Goal: Task Accomplishment & Management: Use online tool/utility

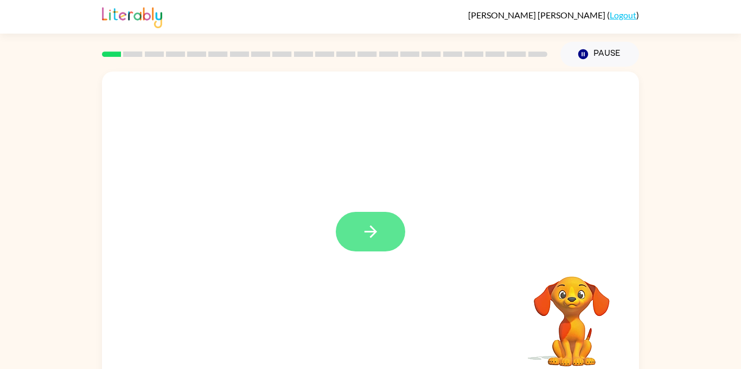
click at [356, 232] on button "button" at bounding box center [370, 232] width 69 height 40
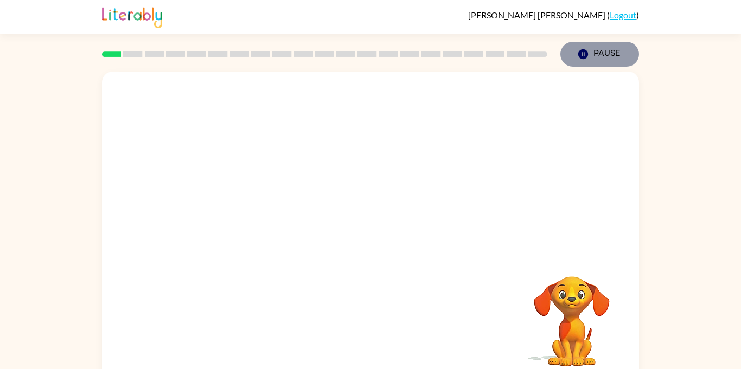
click at [584, 56] on icon "Pause" at bounding box center [583, 54] width 12 height 12
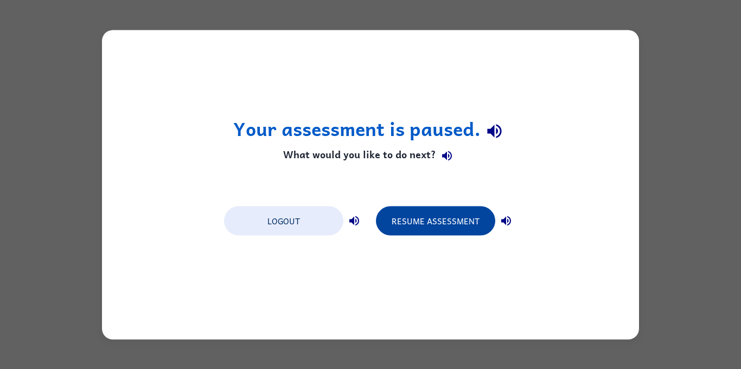
click at [448, 220] on button "Resume Assessment" at bounding box center [435, 220] width 119 height 29
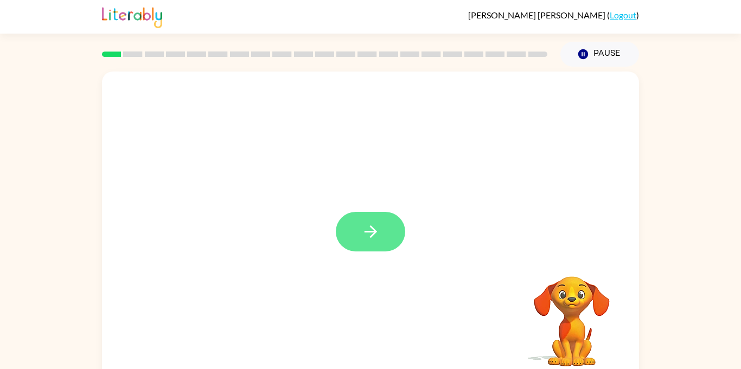
click at [378, 213] on button "button" at bounding box center [370, 232] width 69 height 40
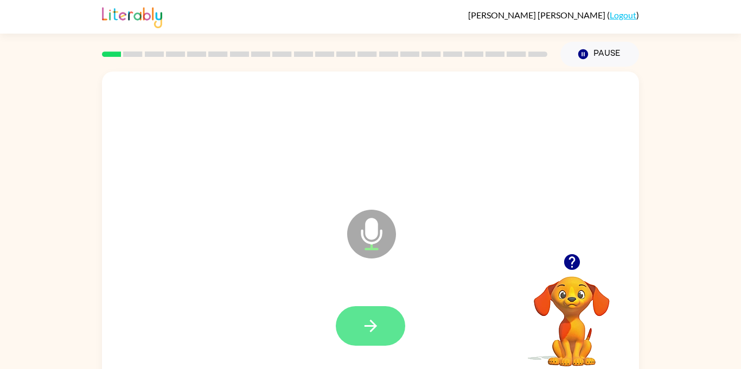
click at [361, 336] on button "button" at bounding box center [370, 327] width 69 height 40
click at [380, 330] on button "button" at bounding box center [370, 327] width 69 height 40
click at [381, 331] on button "button" at bounding box center [370, 327] width 69 height 40
click at [382, 333] on button "button" at bounding box center [370, 327] width 69 height 40
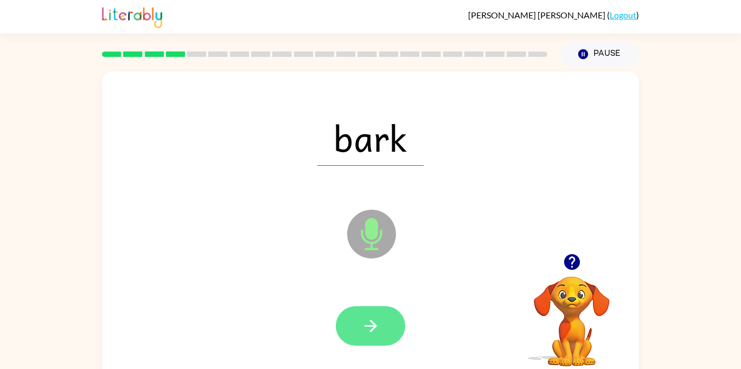
click at [383, 334] on button "button" at bounding box center [370, 327] width 69 height 40
click at [384, 335] on button "button" at bounding box center [370, 327] width 69 height 40
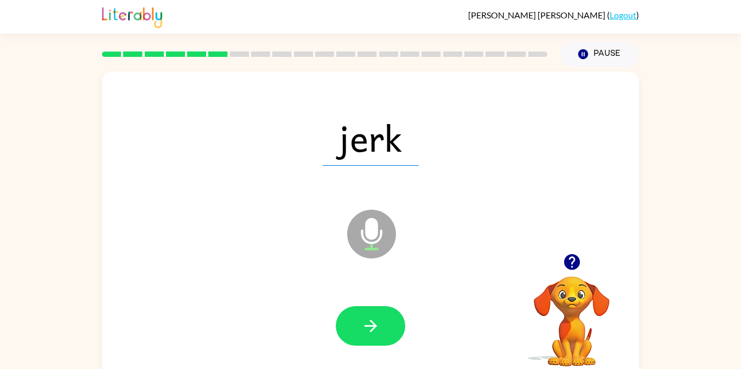
click at [384, 335] on button "button" at bounding box center [370, 327] width 69 height 40
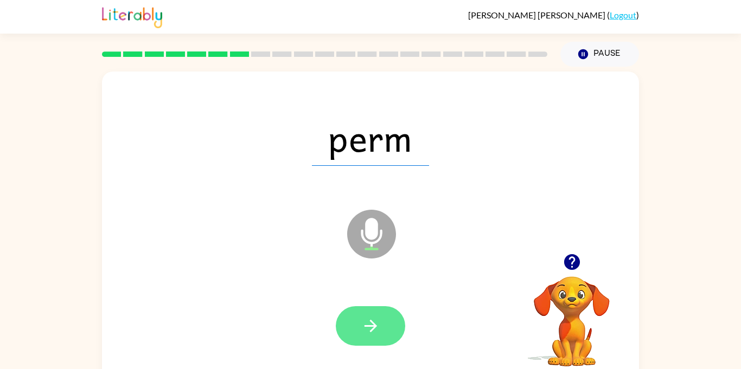
click at [384, 336] on button "button" at bounding box center [370, 327] width 69 height 40
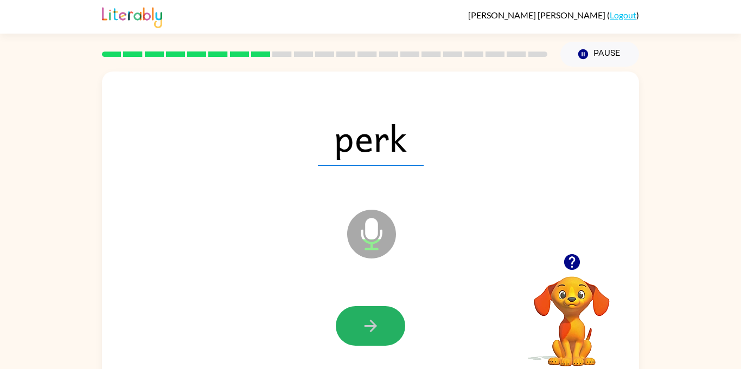
click at [384, 336] on button "button" at bounding box center [370, 327] width 69 height 40
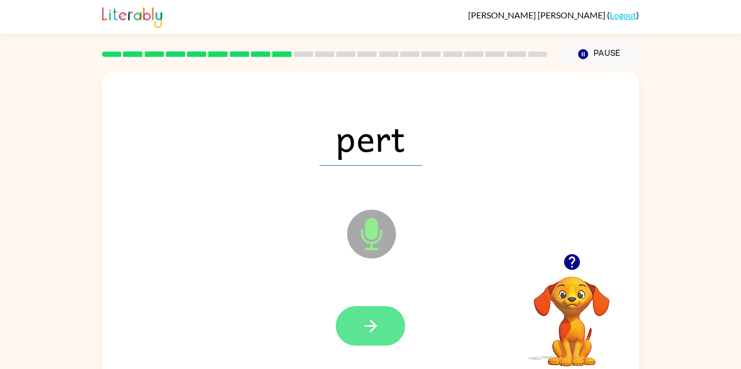
click at [384, 336] on button "button" at bounding box center [370, 327] width 69 height 40
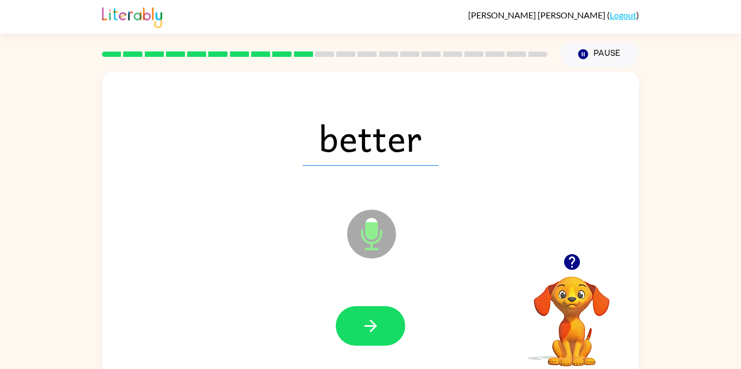
click at [384, 336] on button "button" at bounding box center [370, 327] width 69 height 40
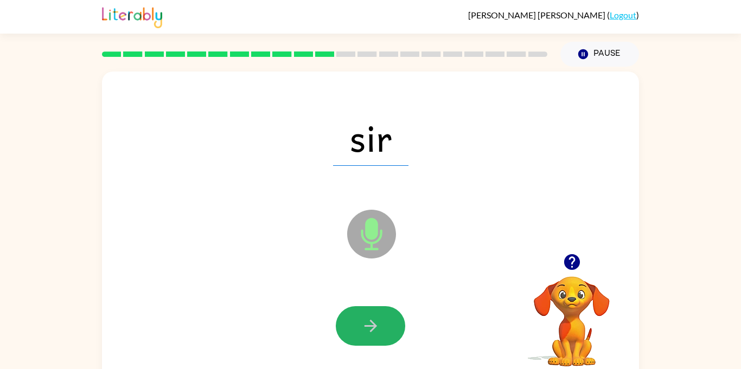
click at [384, 336] on button "button" at bounding box center [370, 327] width 69 height 40
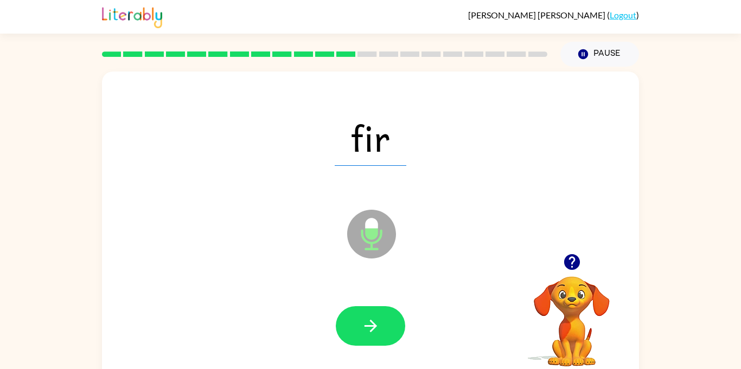
click at [384, 336] on button "button" at bounding box center [370, 327] width 69 height 40
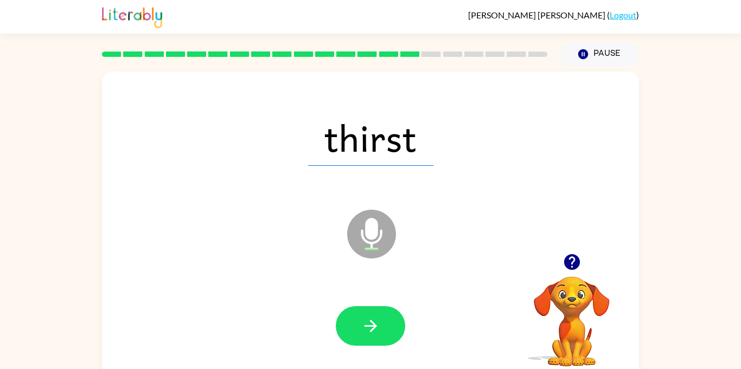
click at [384, 336] on button "button" at bounding box center [370, 327] width 69 height 40
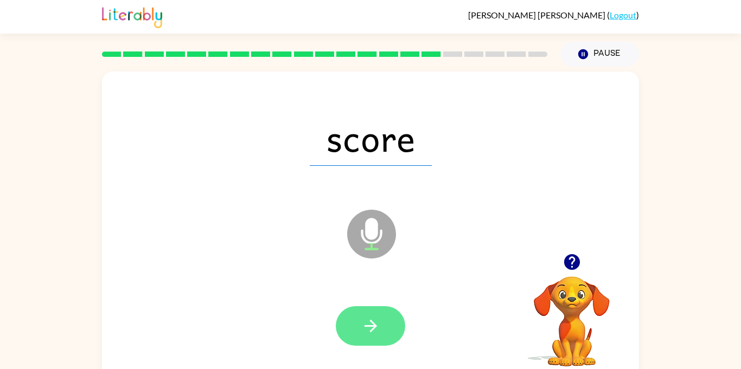
click at [375, 328] on icon "button" at bounding box center [370, 326] width 19 height 19
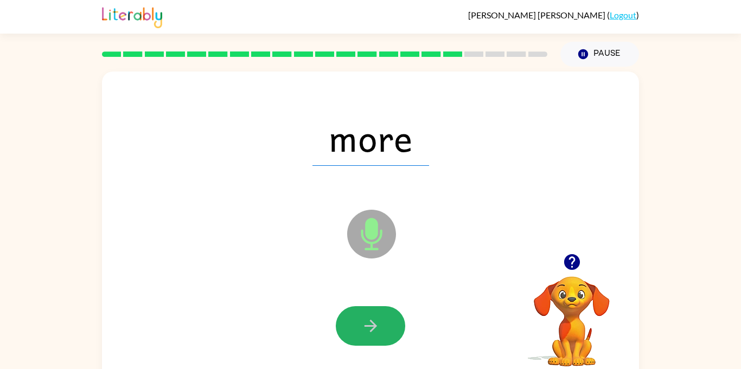
click at [375, 328] on icon "button" at bounding box center [370, 326] width 19 height 19
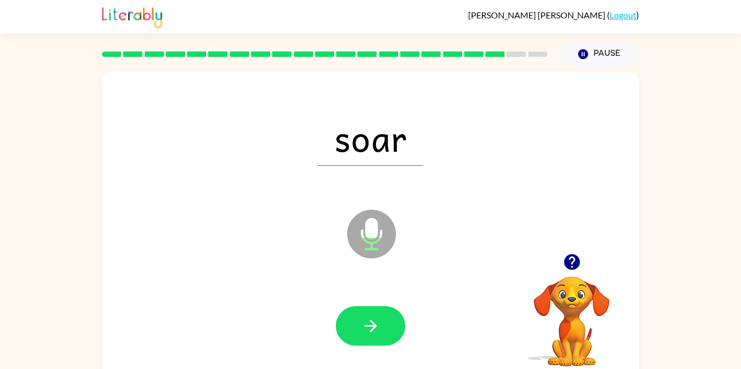
click at [375, 328] on icon "button" at bounding box center [370, 326] width 19 height 19
